Goal: Transaction & Acquisition: Download file/media

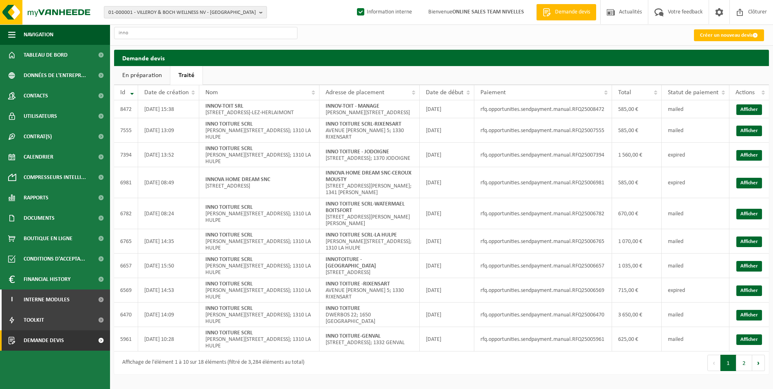
drag, startPoint x: 144, startPoint y: 34, endPoint x: 134, endPoint y: 13, distance: 22.8
click at [134, 13] on span "01-000001 - VILLEROY & BOCH WELLNESS NV - ROESELARE" at bounding box center [181, 13] width 147 height 12
drag, startPoint x: 134, startPoint y: 13, endPoint x: 125, endPoint y: 24, distance: 13.0
click at [125, 24] on input "text" at bounding box center [185, 25] width 159 height 10
drag, startPoint x: 125, startPoint y: 24, endPoint x: 110, endPoint y: 24, distance: 15.5
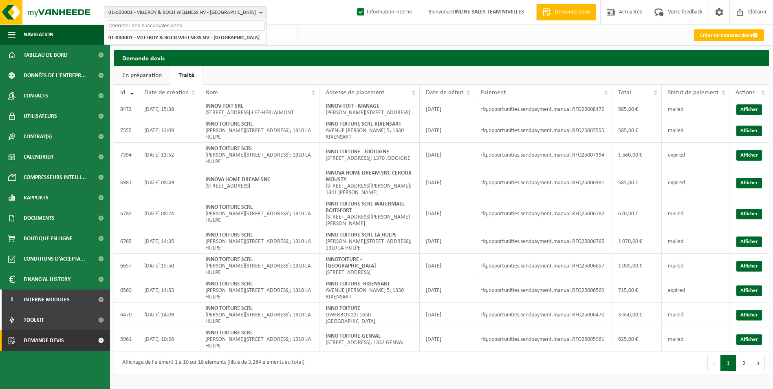
click at [110, 24] on input "text" at bounding box center [185, 25] width 159 height 10
paste input "LIANNA PAYCYAN"
type input "LIANNA PAYCYAN"
click at [36, 219] on span "Documents" at bounding box center [39, 218] width 31 height 20
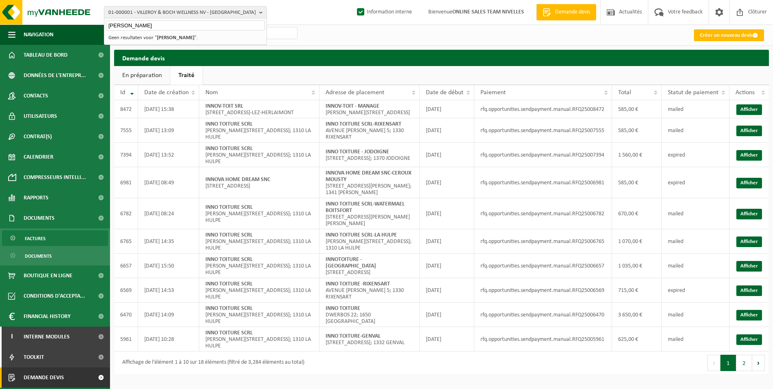
click at [35, 235] on span "Factures" at bounding box center [35, 238] width 21 height 15
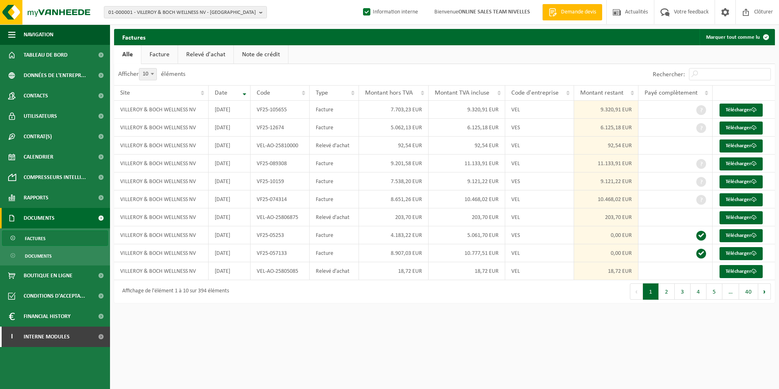
click at [165, 59] on link "Facture" at bounding box center [159, 54] width 36 height 19
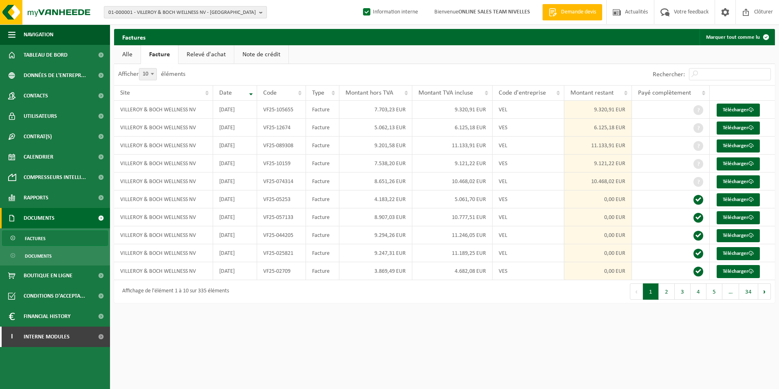
click at [164, 15] on span "01-000001 - VILLEROY & BOCH WELLNESS NV - ROESELARE" at bounding box center [181, 13] width 147 height 12
click at [158, 25] on input "text" at bounding box center [185, 25] width 159 height 10
paste input "LIANNA PAYCYAN"
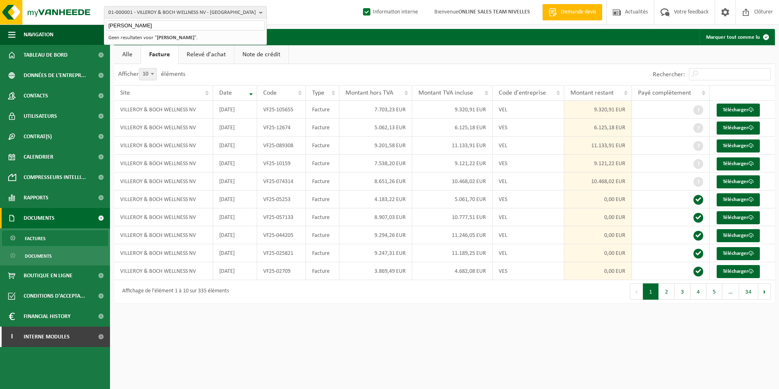
type input "LIANNA PAYCYAN"
click at [174, 41] on li "Geen resultaten voor " LIANNA PAYCYAN "." at bounding box center [185, 38] width 159 height 10
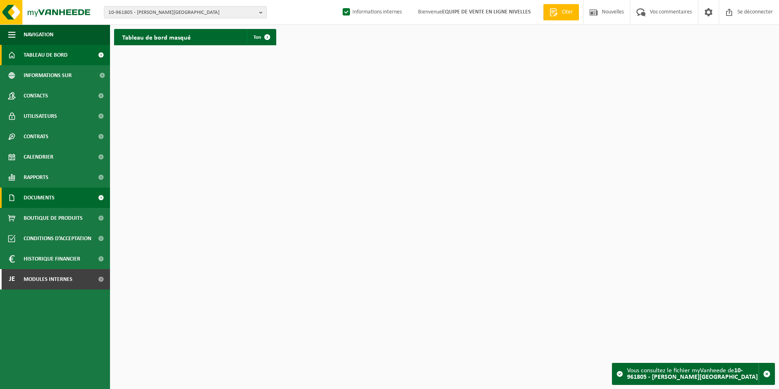
click at [27, 194] on span "Documents" at bounding box center [39, 197] width 31 height 20
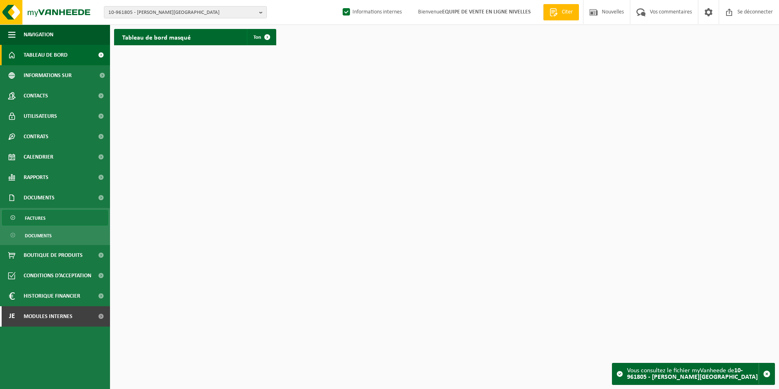
click at [26, 216] on span "Factures" at bounding box center [35, 217] width 21 height 15
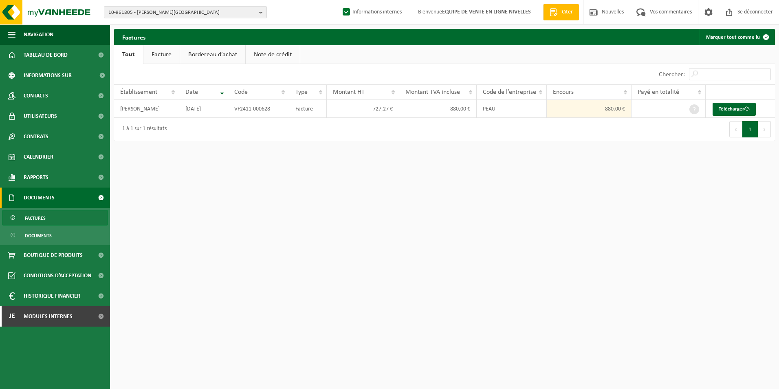
click at [159, 54] on link "Facture" at bounding box center [161, 54] width 36 height 19
click at [723, 108] on font "Télécharger" at bounding box center [734, 108] width 26 height 5
click at [68, 312] on span "Modules internes" at bounding box center [48, 316] width 49 height 20
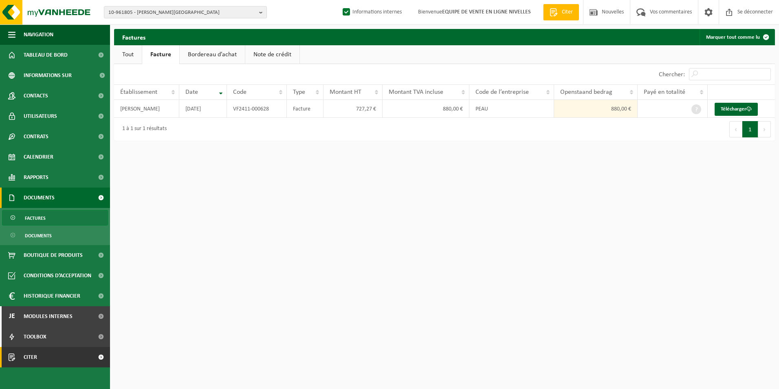
click at [32, 361] on span "Citer" at bounding box center [30, 357] width 13 height 20
